Goal: Task Accomplishment & Management: Manage account settings

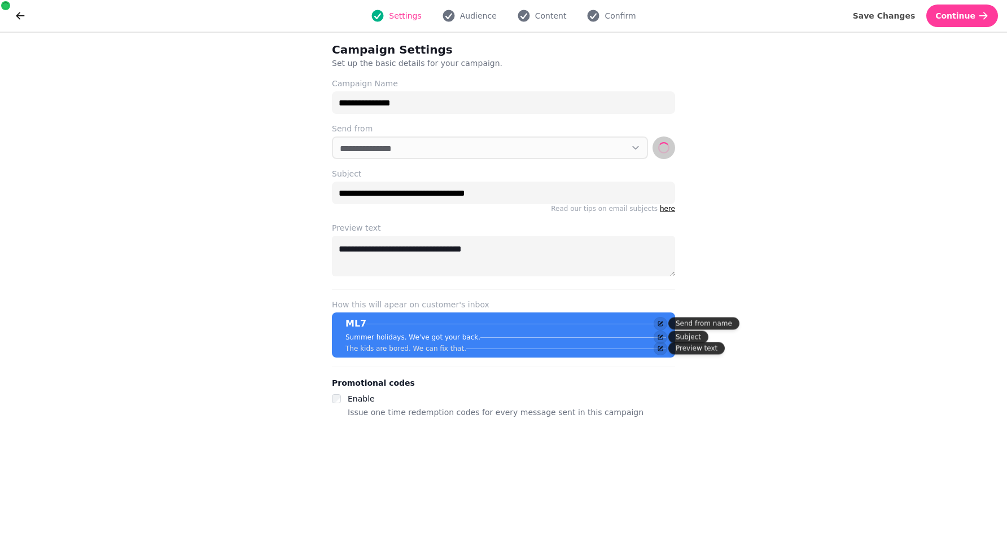
select select "**********"
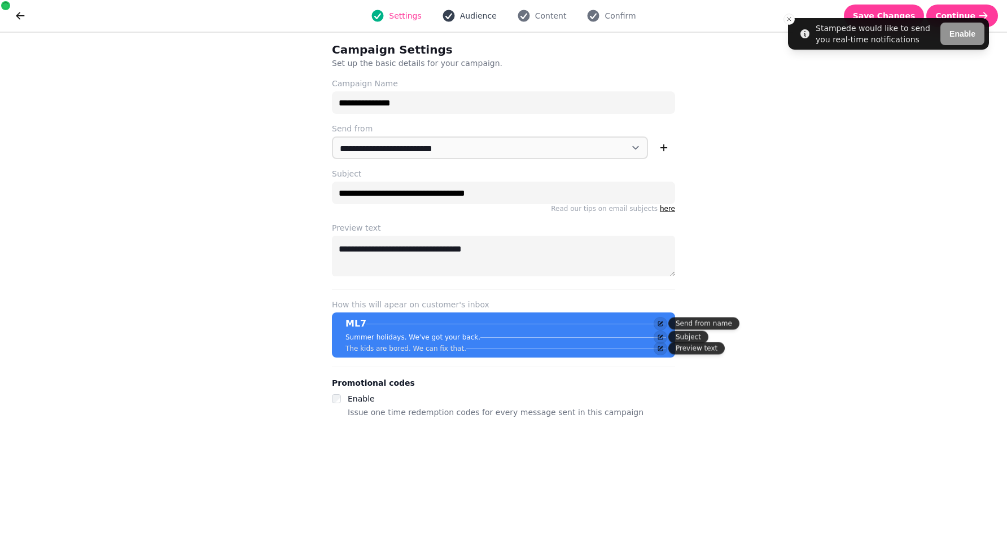
click at [452, 14] on icon "button" at bounding box center [449, 16] width 14 height 14
select select "**********"
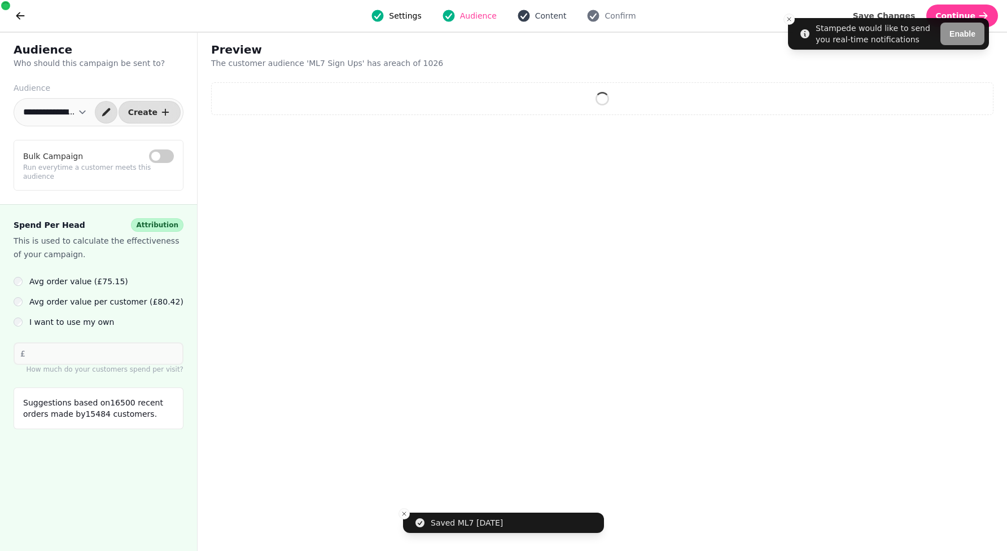
click at [543, 15] on span "Content" at bounding box center [551, 15] width 32 height 11
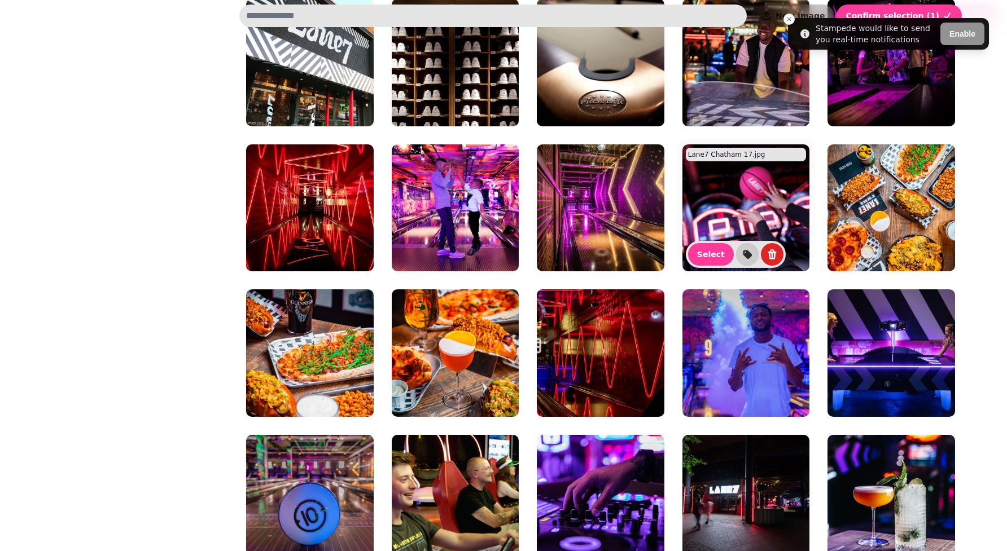
scroll to position [386, 0]
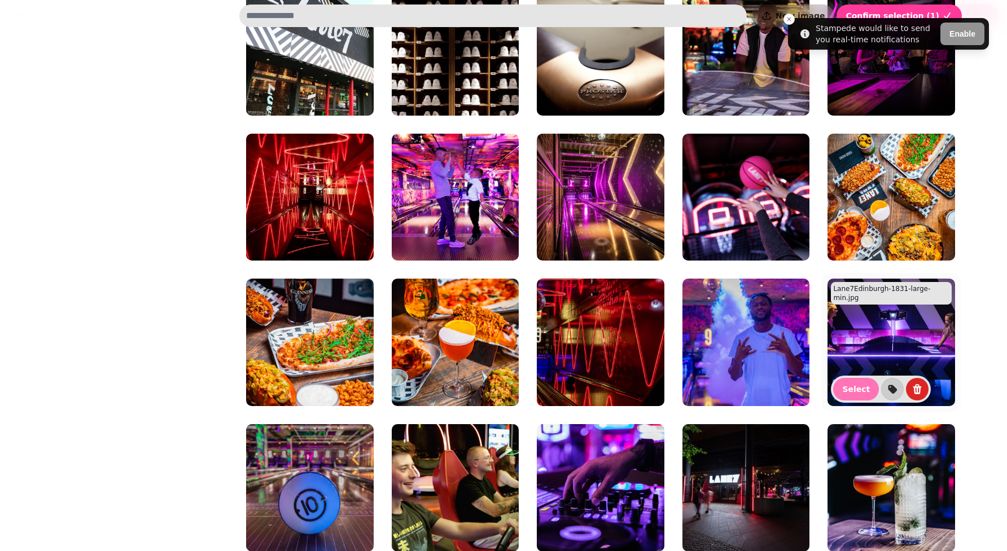
click at [854, 389] on span "Select" at bounding box center [856, 389] width 28 height 8
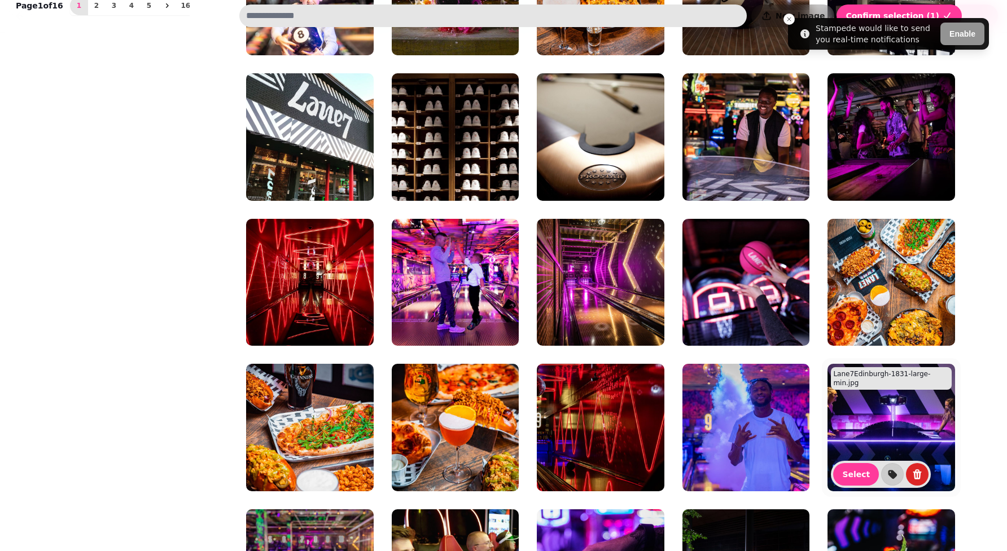
scroll to position [357, 0]
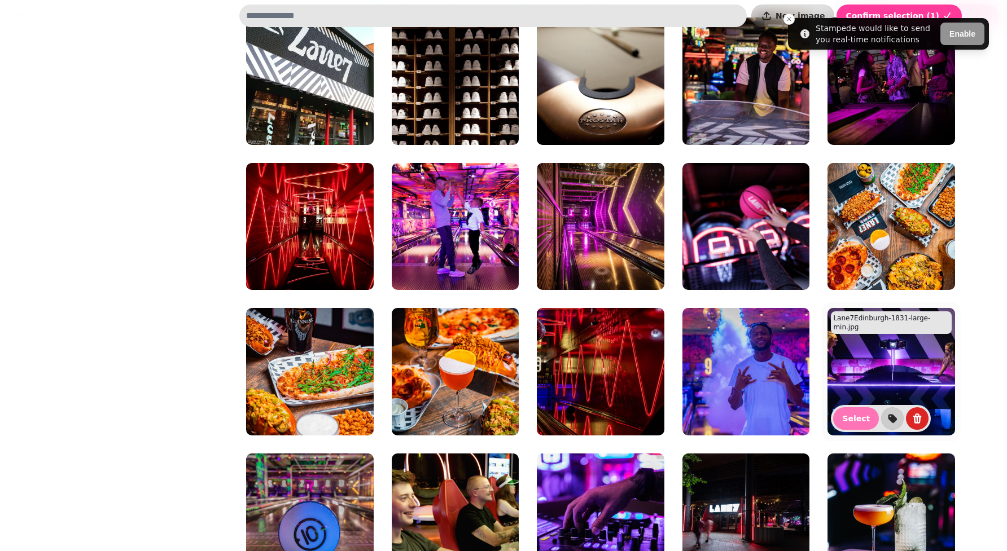
click at [848, 425] on button "Select" at bounding box center [856, 418] width 46 height 23
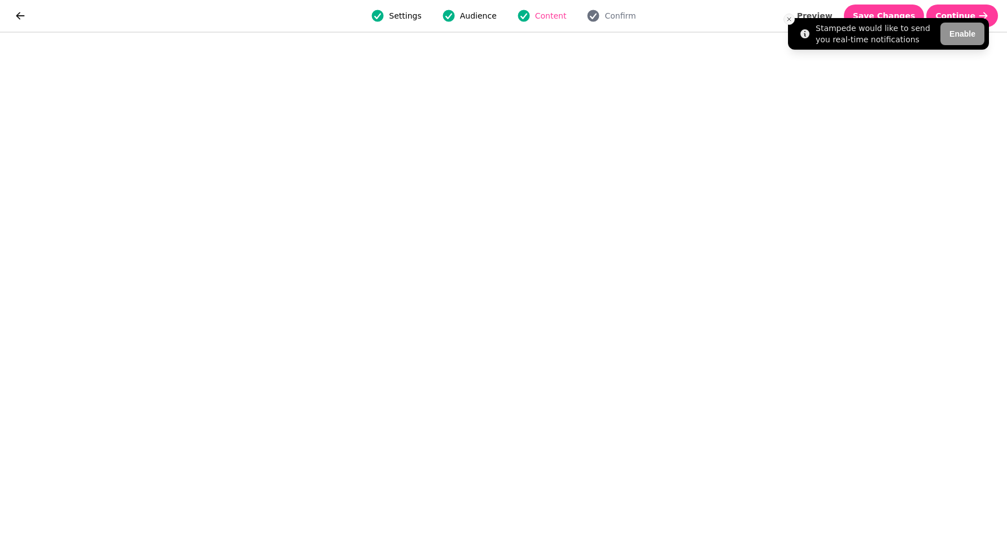
click at [792, 19] on button "Close toast" at bounding box center [788, 19] width 11 height 11
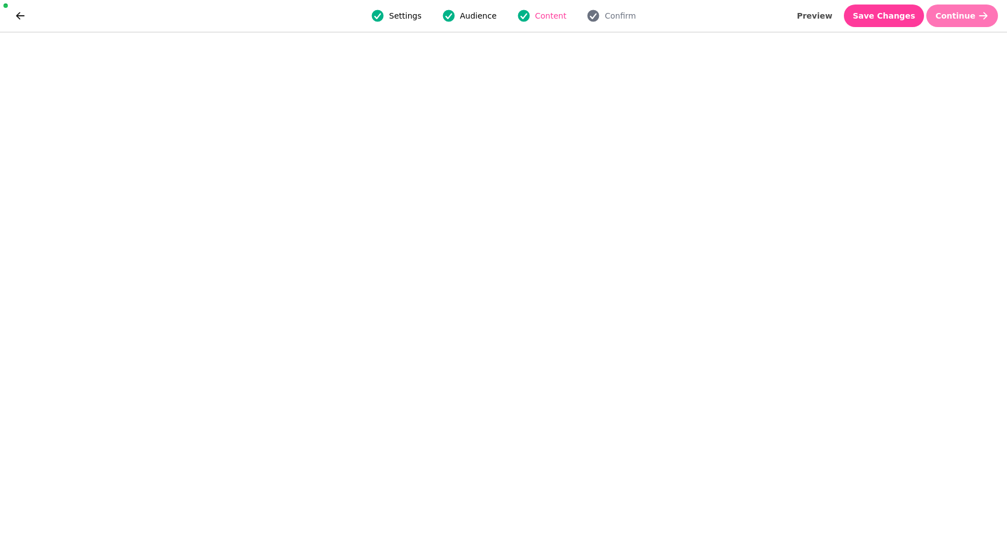
click at [960, 23] on button "Continue" at bounding box center [962, 16] width 72 height 23
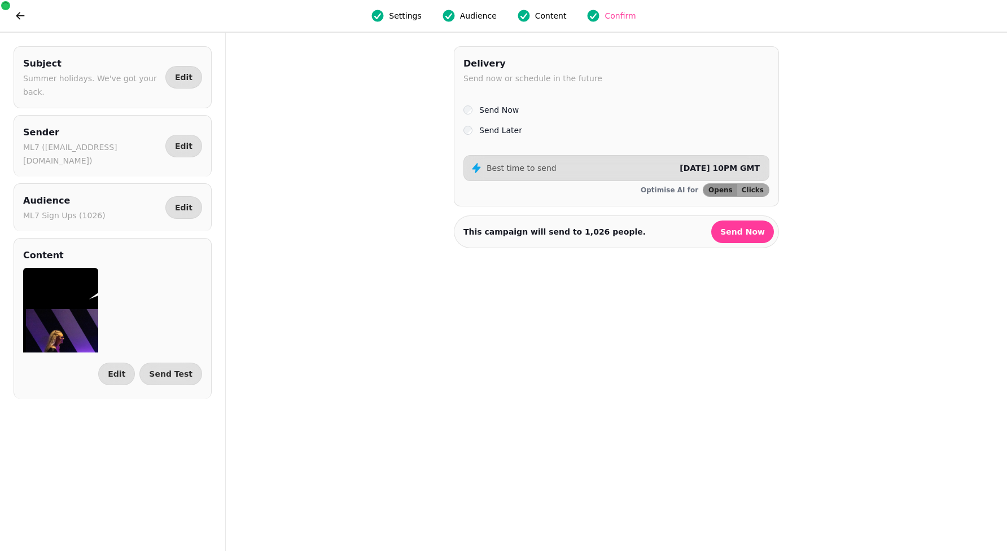
click at [535, 15] on span "Content" at bounding box center [551, 15] width 32 height 11
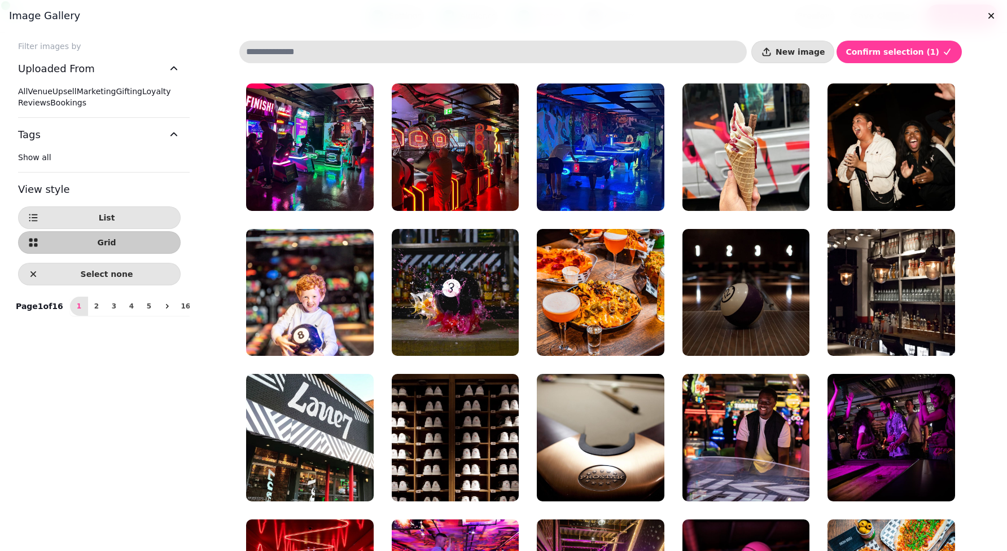
click at [28, 89] on span "All" at bounding box center [23, 91] width 10 height 9
click at [92, 310] on span "2" at bounding box center [96, 306] width 9 height 7
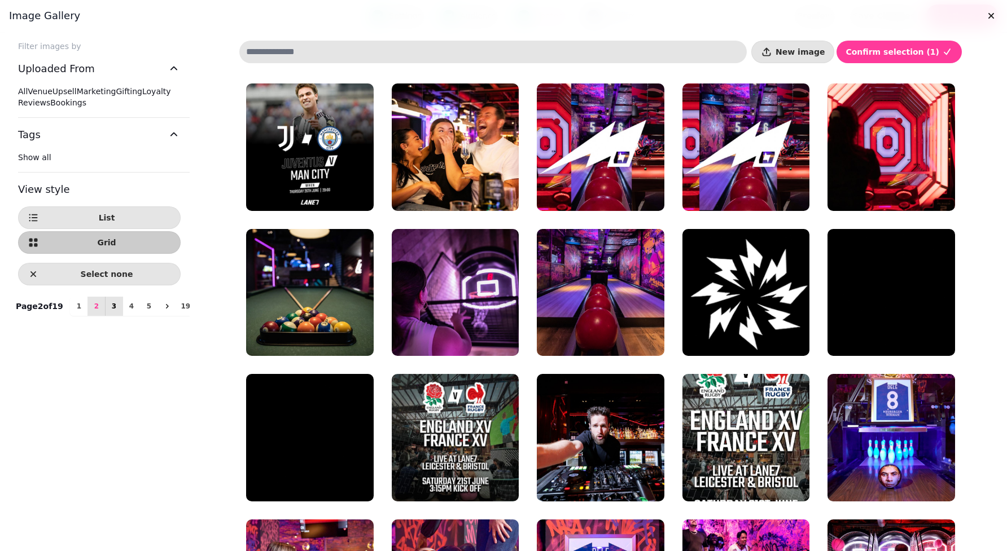
click at [109, 310] on span "3" at bounding box center [113, 306] width 9 height 7
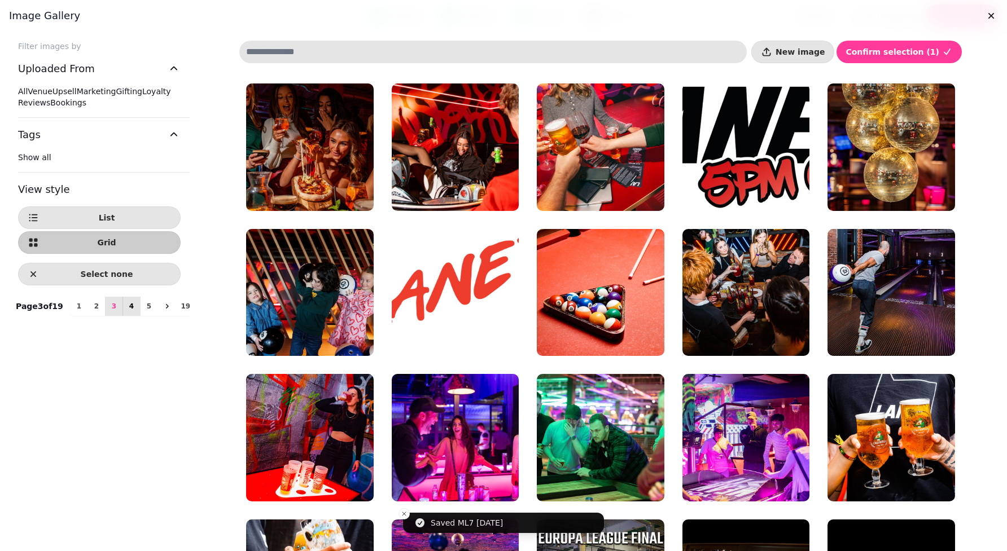
click at [123, 316] on button "4" at bounding box center [131, 306] width 18 height 19
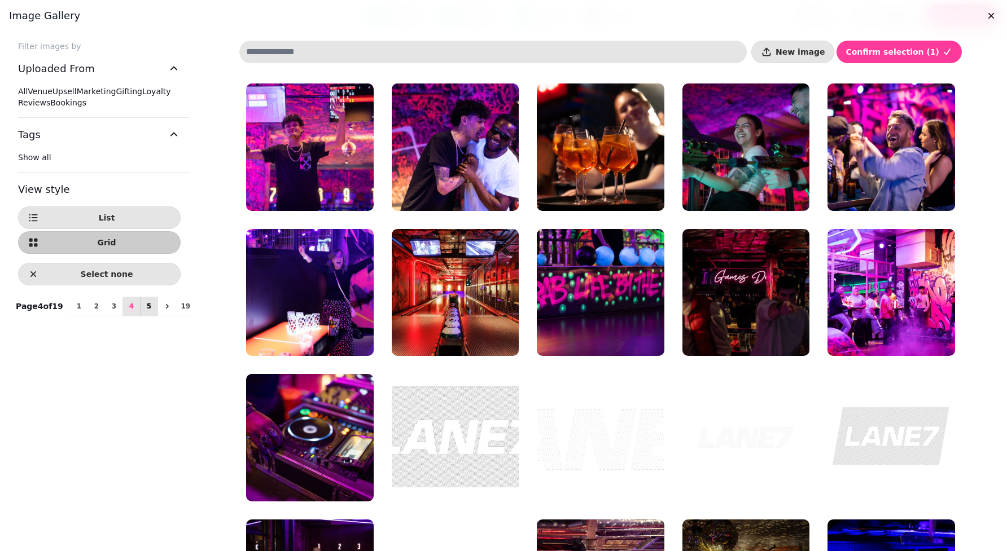
click at [144, 310] on span "5" at bounding box center [148, 306] width 9 height 7
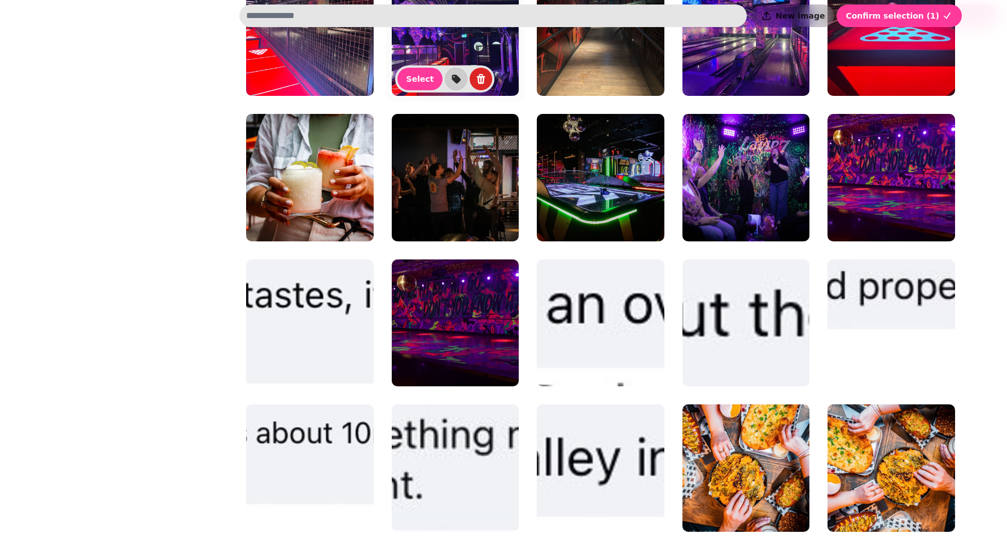
scroll to position [989, 0]
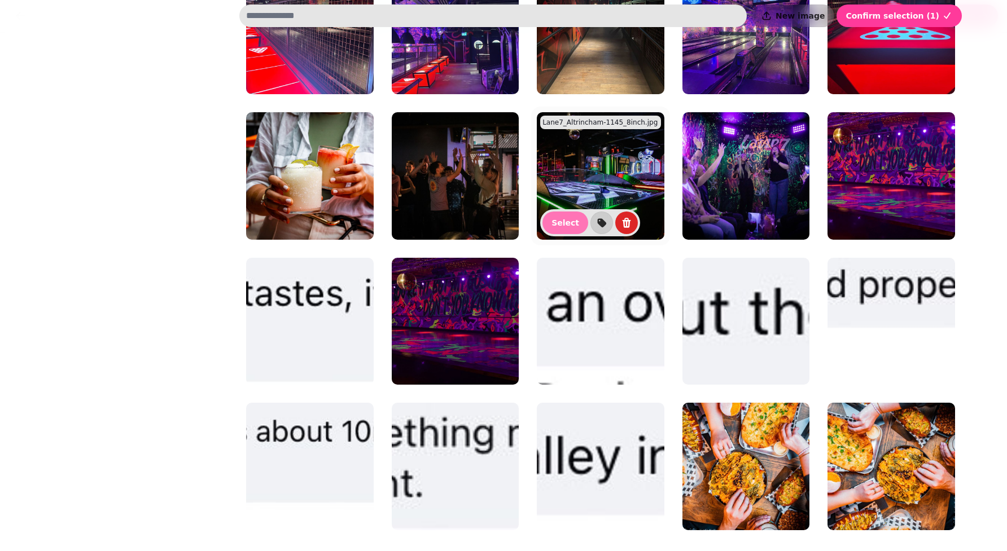
click at [558, 231] on button "Select" at bounding box center [565, 223] width 46 height 23
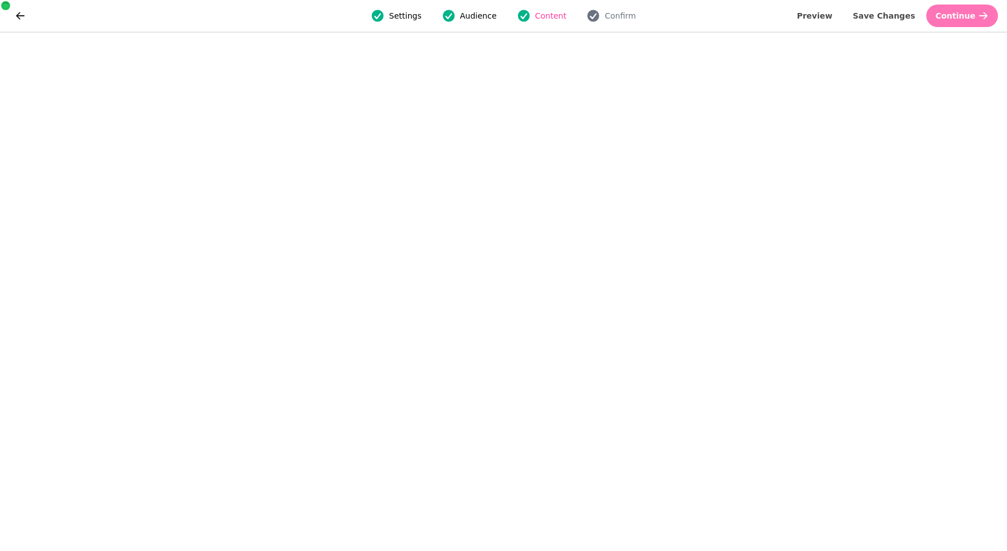
click at [980, 18] on icon "button" at bounding box center [982, 15] width 11 height 11
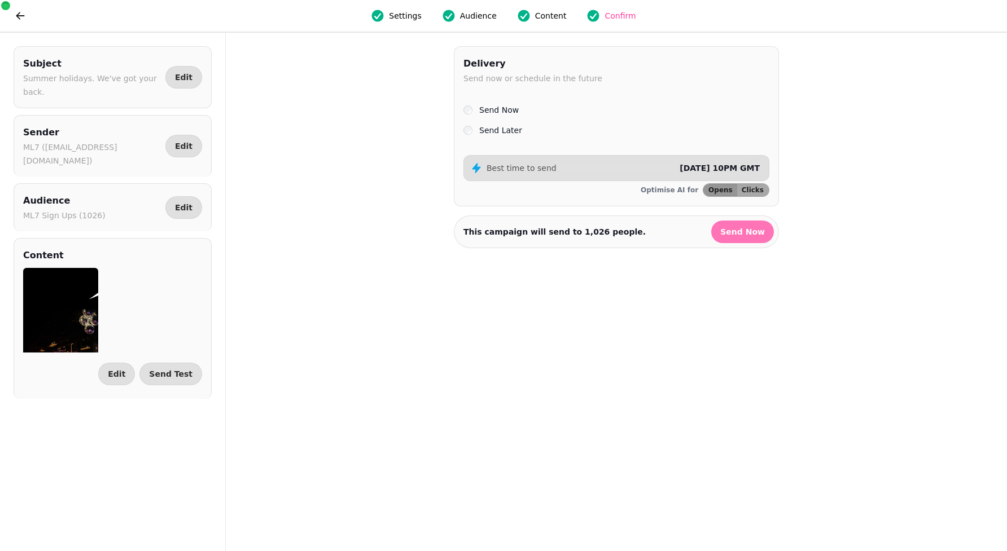
click at [734, 235] on span "Send Now" at bounding box center [742, 232] width 45 height 8
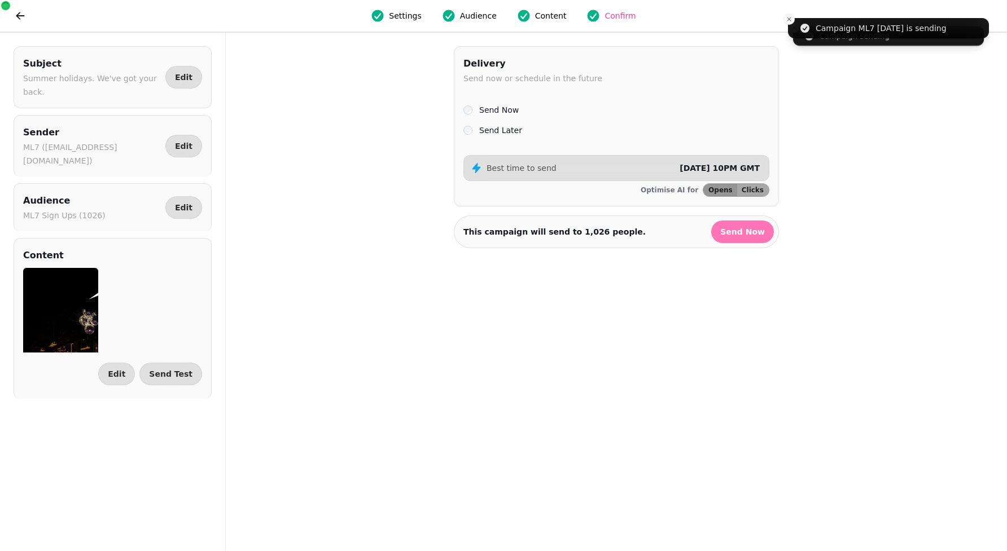
select select "**"
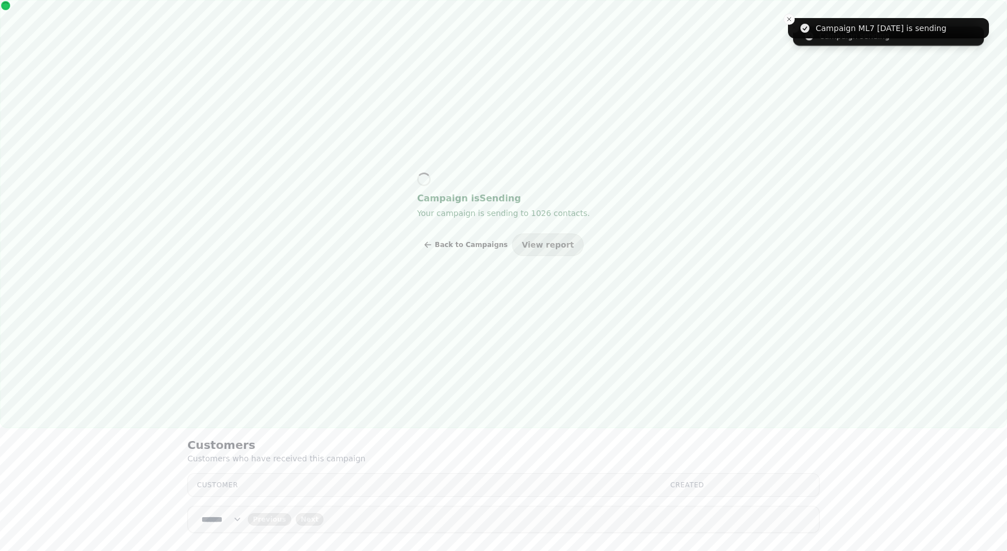
click at [466, 253] on button "Back to Campaigns" at bounding box center [465, 245] width 84 height 23
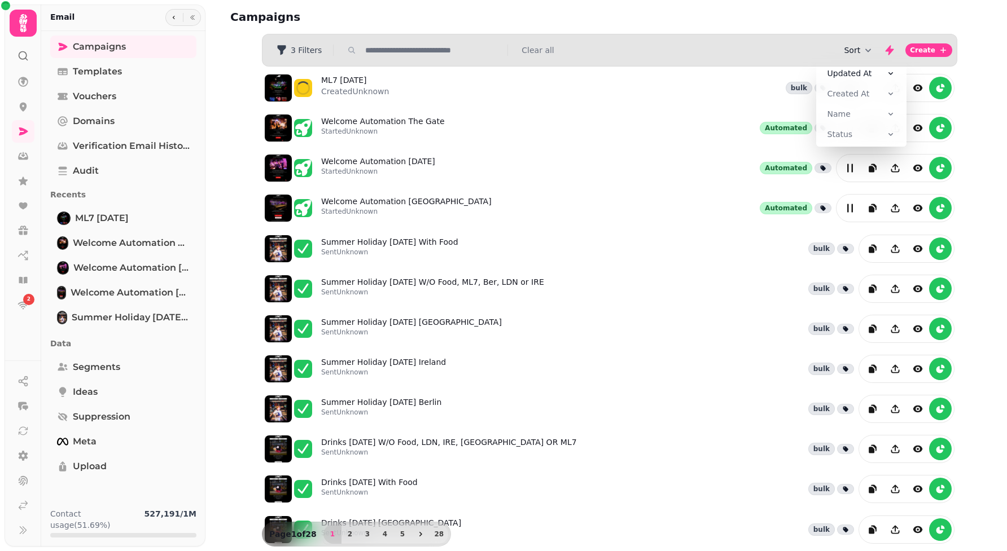
click at [861, 52] on button "Sort" at bounding box center [859, 50] width 30 height 11
click at [854, 88] on span "Created At" at bounding box center [848, 93] width 42 height 11
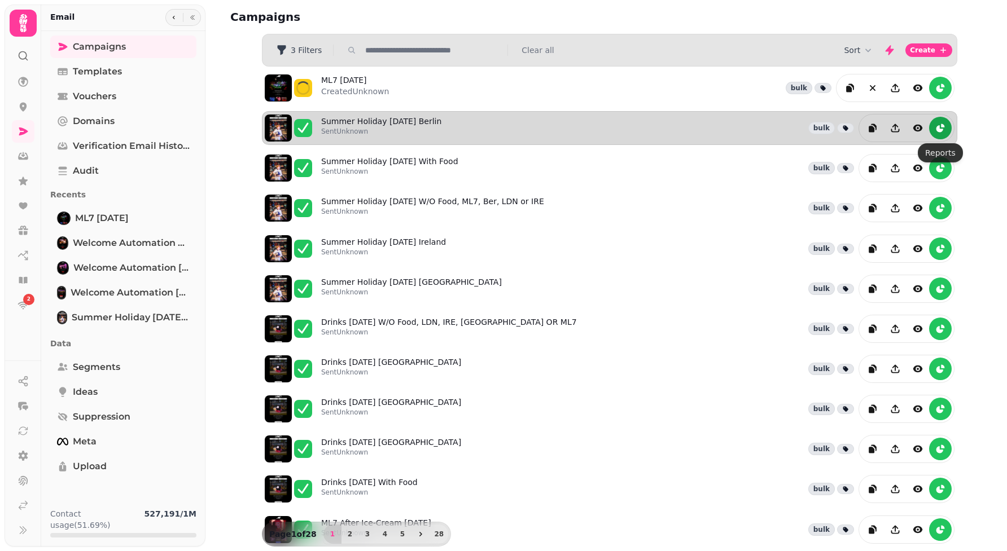
click at [941, 126] on icon "reports" at bounding box center [942, 125] width 3 height 3
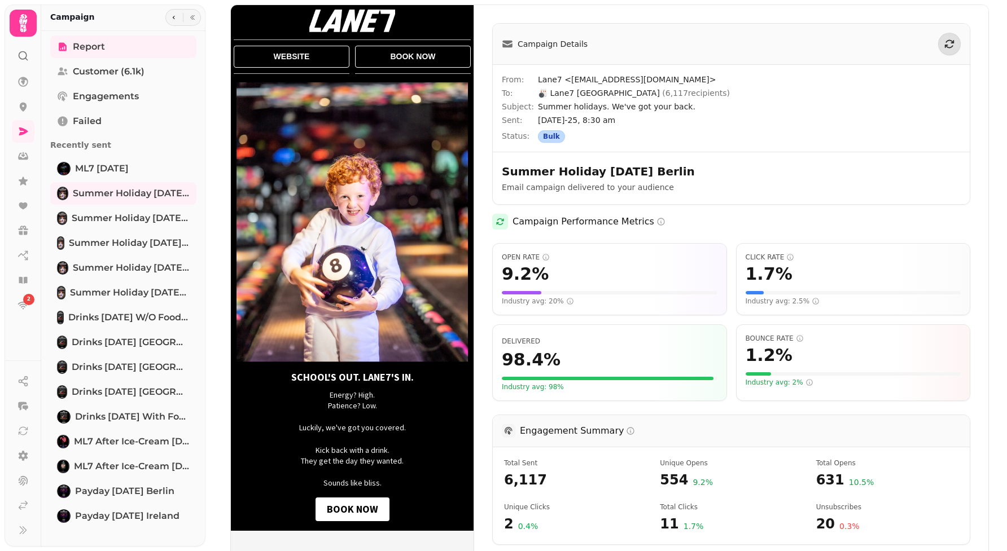
click at [181, 20] on div at bounding box center [183, 17] width 36 height 17
click at [175, 18] on icon "button" at bounding box center [173, 17] width 7 height 7
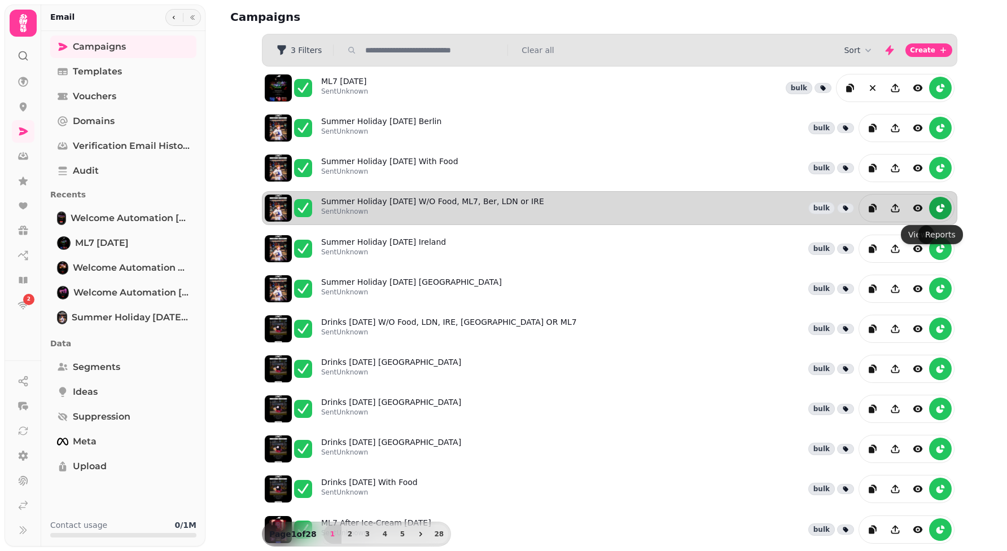
click at [940, 210] on icon "reports" at bounding box center [939, 208] width 11 height 11
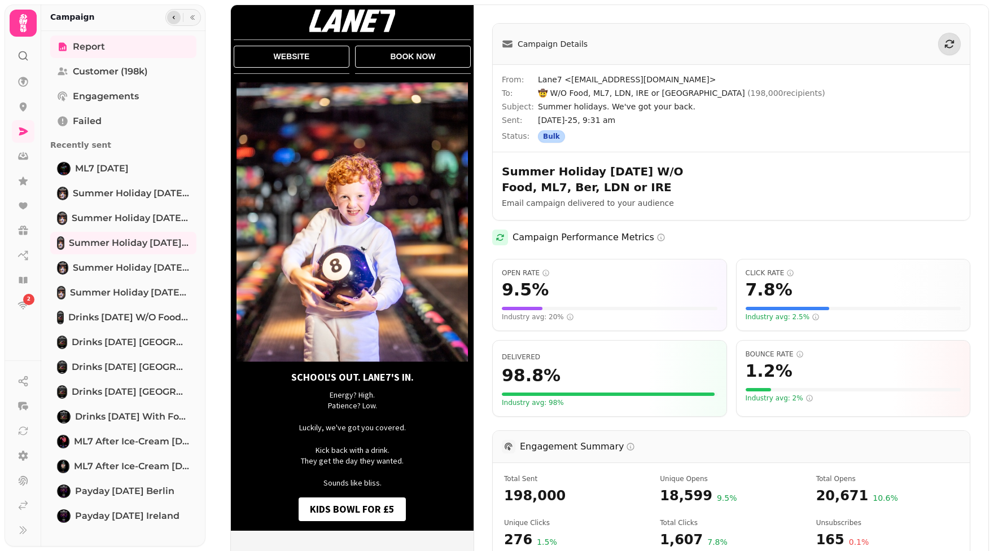
click at [172, 18] on icon "button" at bounding box center [173, 17] width 7 height 7
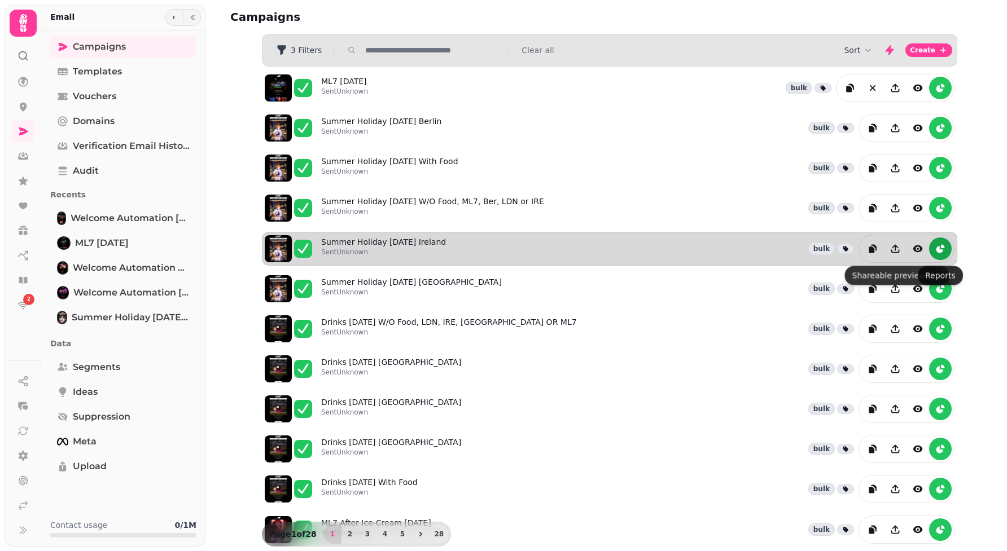
click at [937, 253] on icon "reports" at bounding box center [939, 249] width 7 height 7
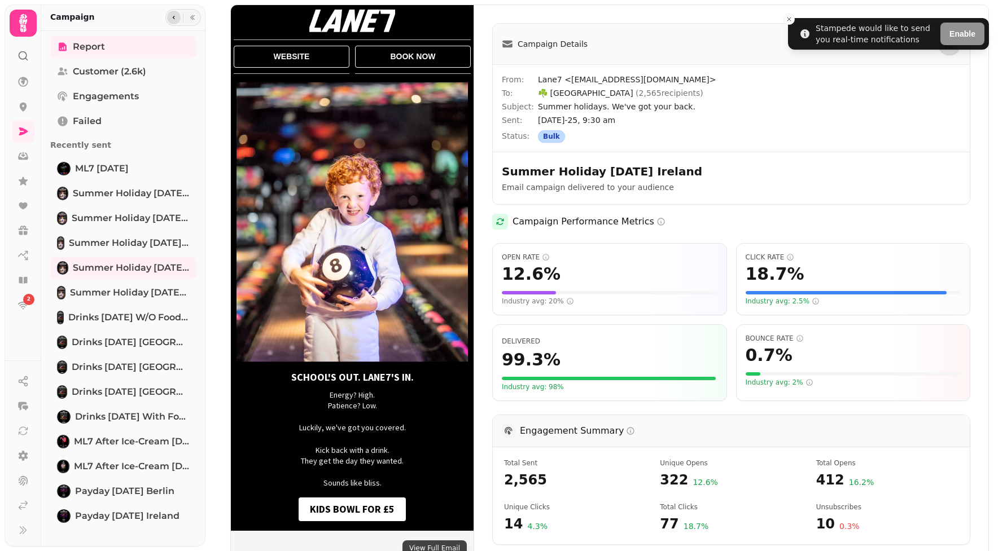
click at [177, 19] on icon "button" at bounding box center [173, 17] width 7 height 7
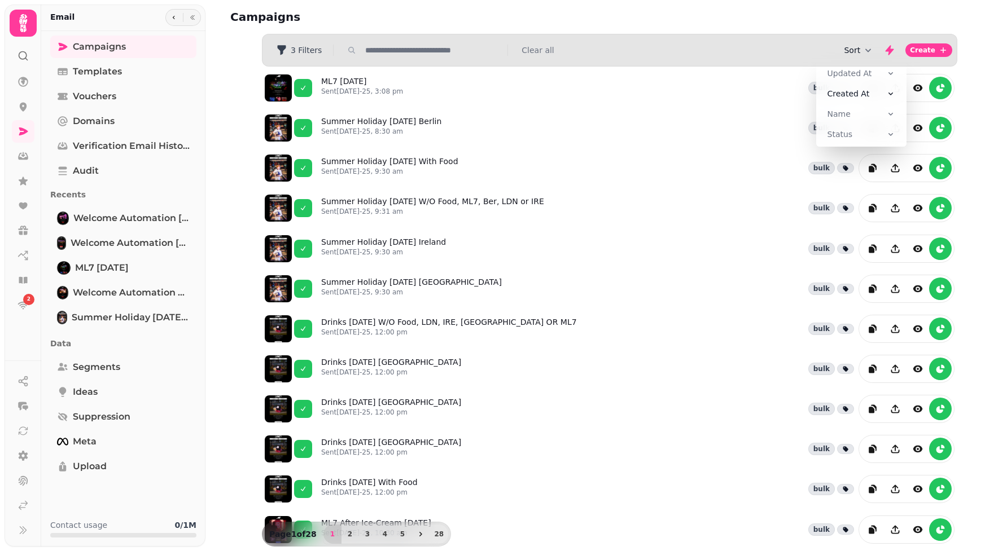
click at [851, 55] on button "Sort" at bounding box center [859, 50] width 30 height 11
click at [842, 94] on span "Created At" at bounding box center [848, 93] width 42 height 11
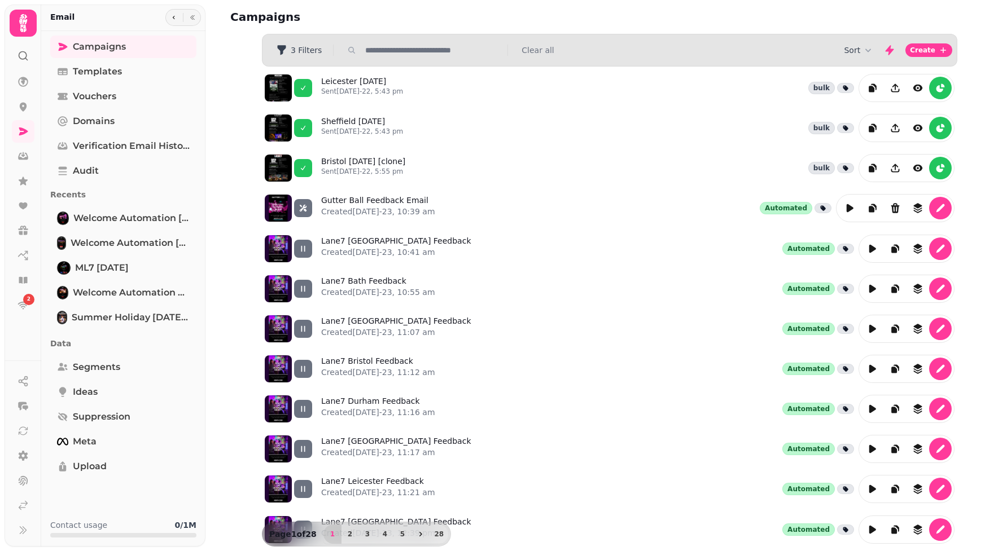
click at [876, 53] on div "Sort Create" at bounding box center [898, 50] width 108 height 23
click at [311, 48] on span "3 Filters" at bounding box center [306, 50] width 31 height 8
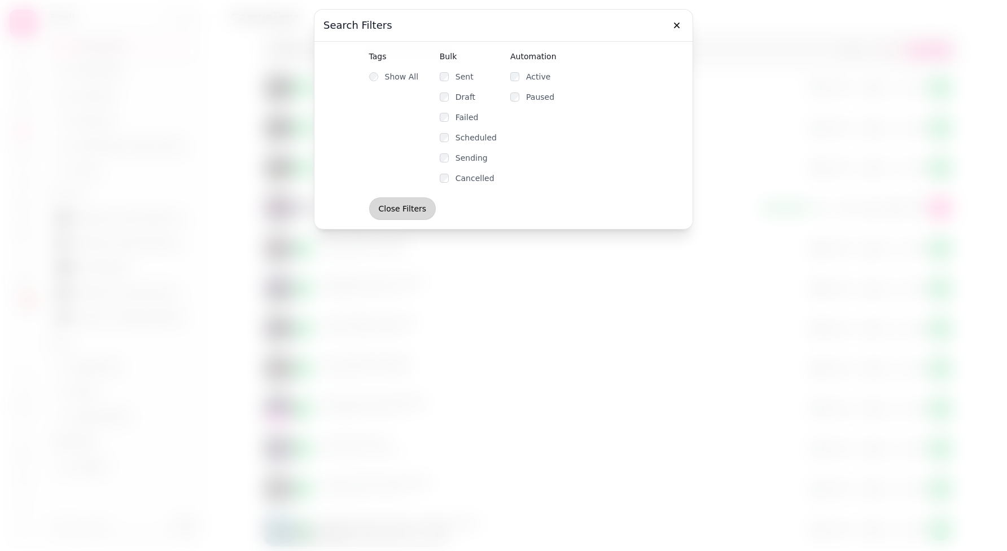
click at [401, 208] on span "Close Filters" at bounding box center [403, 209] width 48 height 8
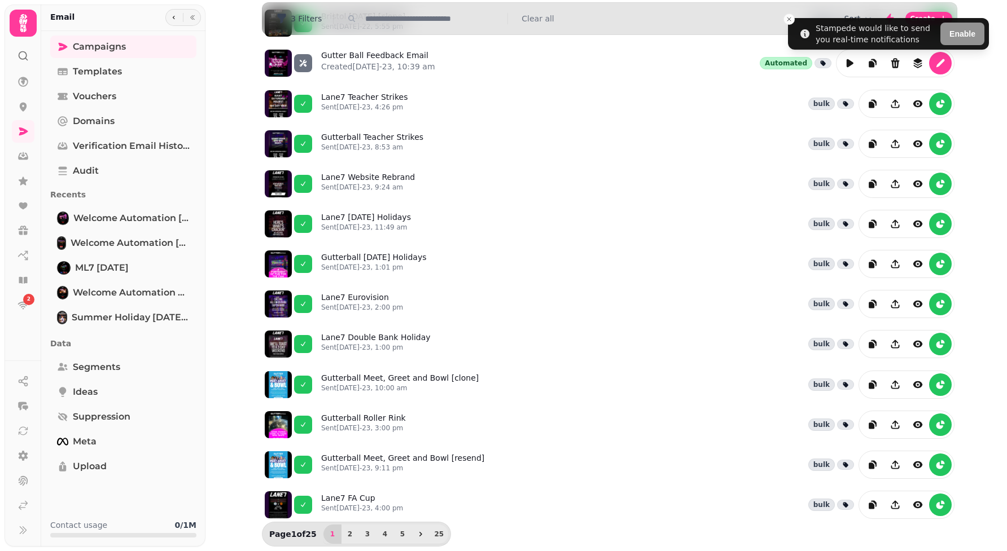
scroll to position [157, 0]
click at [349, 531] on span "2" at bounding box center [349, 534] width 9 height 7
